Goal: Information Seeking & Learning: Learn about a topic

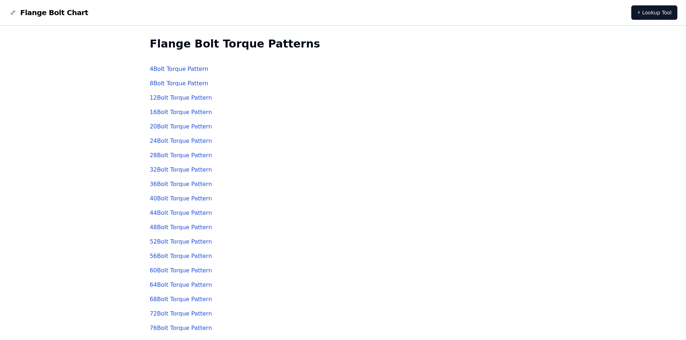
click at [150, 129] on link "20 Bolt Torque Pattern" at bounding box center [181, 126] width 62 height 7
click at [181, 114] on link "16 Bolt Torque Pattern" at bounding box center [181, 112] width 62 height 7
